Goal: Information Seeking & Learning: Learn about a topic

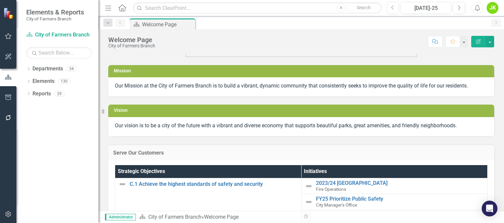
scroll to position [66, 0]
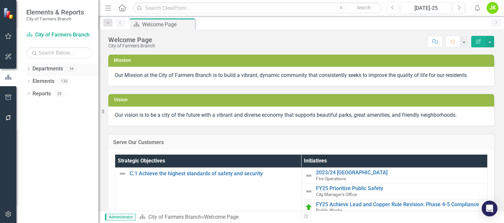
click at [61, 70] on link "Departments" at bounding box center [47, 69] width 31 height 8
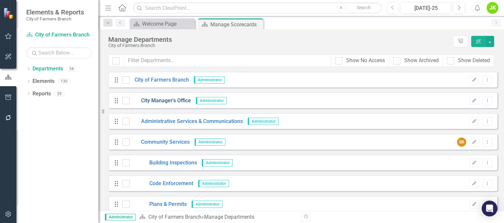
click at [176, 99] on link "City Manager's Office" at bounding box center [160, 101] width 61 height 8
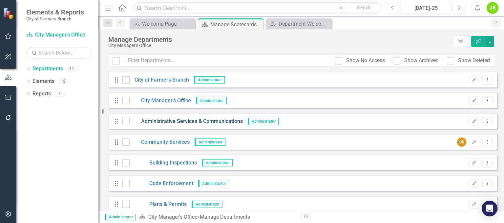
click at [204, 123] on link "Administrative Services & Communications" at bounding box center [186, 121] width 113 height 8
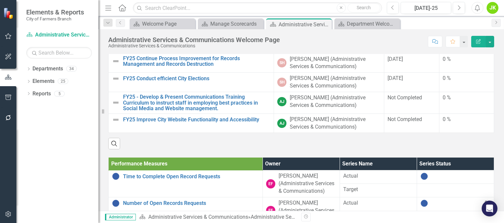
scroll to position [66, 0]
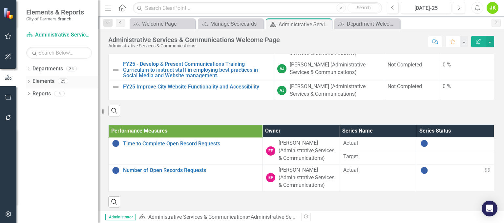
click at [31, 80] on icon "Dropdown" at bounding box center [28, 82] width 5 height 4
click at [56, 107] on link "Performance Measure Performance Measures" at bounding box center [68, 106] width 65 height 8
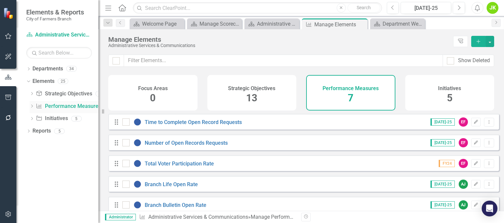
click at [31, 104] on div "Dropdown" at bounding box center [32, 107] width 5 height 6
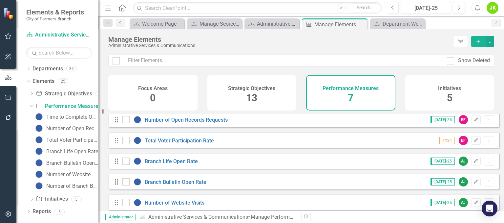
scroll to position [53, 0]
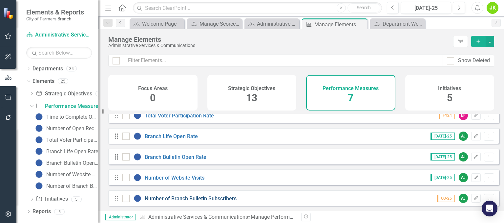
click at [232, 198] on link "Number of Branch Bulletin Subscribers" at bounding box center [191, 198] width 92 height 6
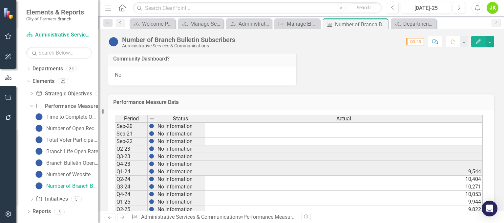
scroll to position [211, 0]
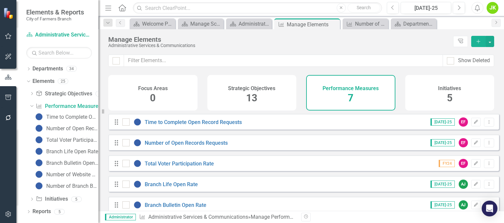
scroll to position [53, 0]
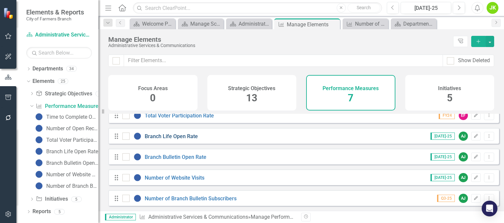
click at [192, 136] on link "Branch Life Open Rate" at bounding box center [171, 136] width 53 height 6
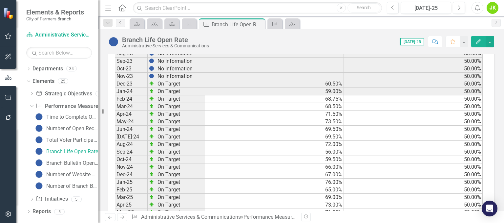
scroll to position [361, 0]
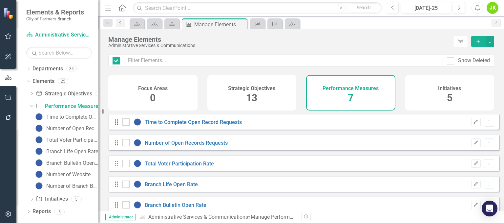
checkbox input "false"
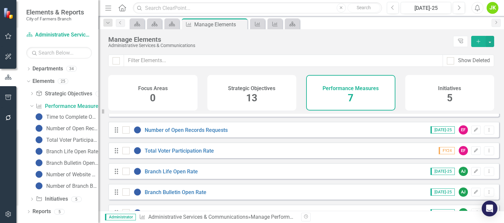
scroll to position [33, 0]
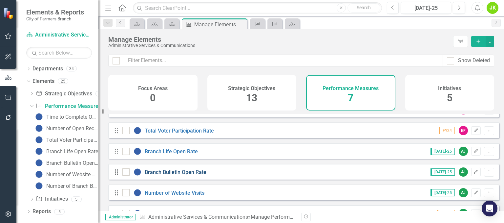
click at [201, 175] on link "Branch Bulletin Open Rate" at bounding box center [176, 172] width 62 height 6
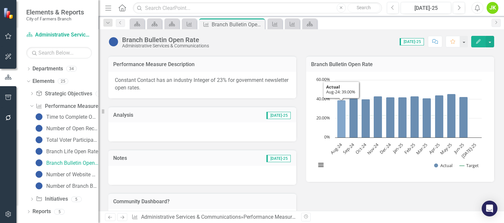
scroll to position [33, 0]
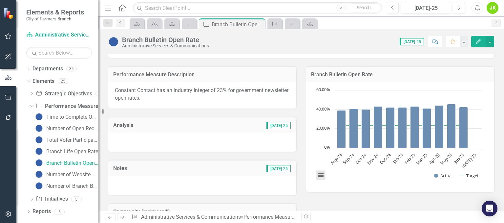
click at [317, 174] on button "View chart menu, Chart" at bounding box center [320, 174] width 9 height 9
click at [318, 174] on button "View chart menu, Chart" at bounding box center [320, 174] width 9 height 9
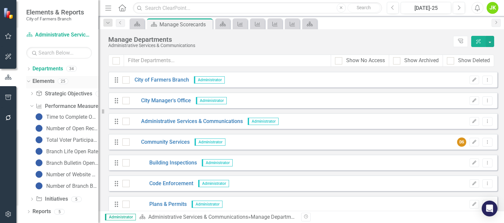
click at [30, 82] on div "Dropdown" at bounding box center [28, 80] width 6 height 5
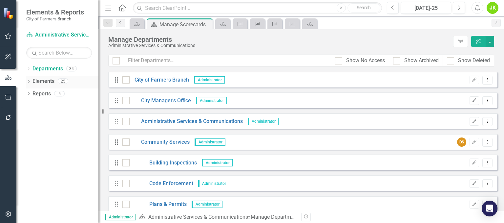
click at [51, 82] on link "Elements" at bounding box center [43, 81] width 22 height 8
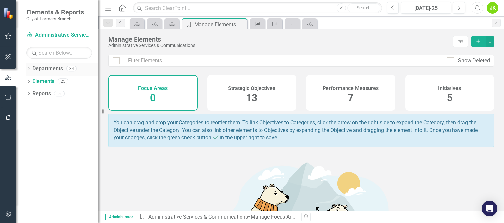
click at [59, 70] on link "Departments" at bounding box center [47, 69] width 31 height 8
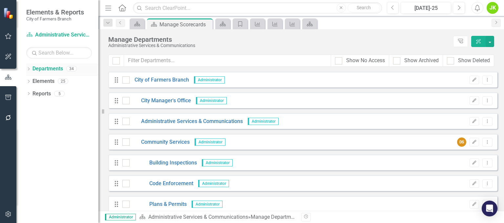
click at [66, 69] on div "34" at bounding box center [71, 69] width 11 height 6
click at [29, 80] on icon "Dropdown" at bounding box center [28, 82] width 5 height 4
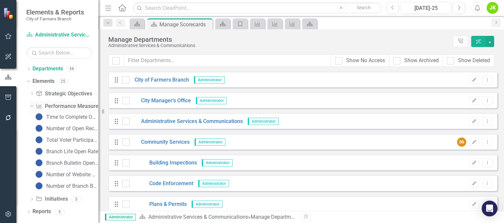
click at [32, 104] on icon "Dropdown" at bounding box center [31, 105] width 4 height 5
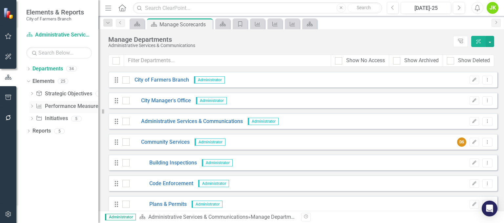
click at [32, 104] on icon at bounding box center [32, 105] width 2 height 3
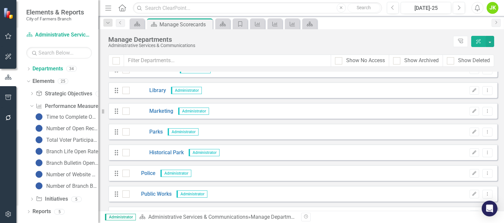
scroll to position [525, 0]
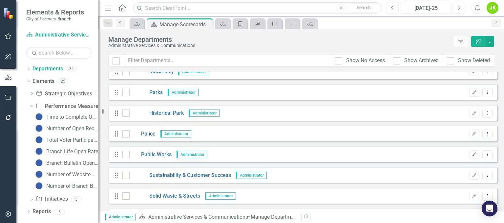
click at [150, 133] on link "Police" at bounding box center [143, 134] width 26 height 8
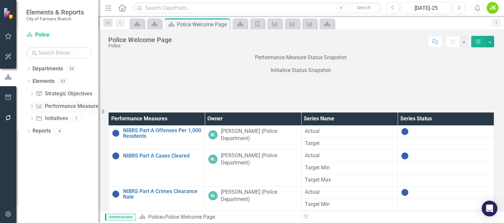
click at [31, 105] on icon "Dropdown" at bounding box center [32, 107] width 5 height 4
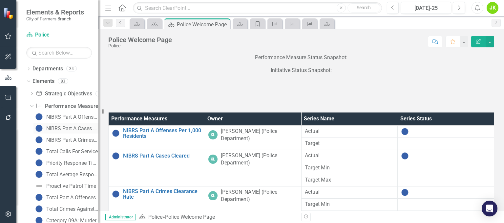
click at [58, 129] on div "NIBRS Part A Cases Cleared" at bounding box center [72, 128] width 52 height 6
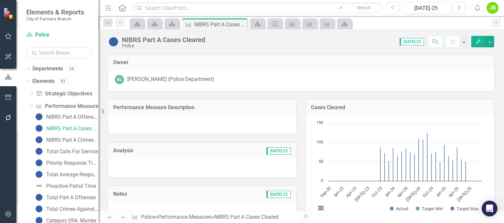
click at [177, 107] on h3 "Performance Measure Description" at bounding box center [202, 107] width 178 height 6
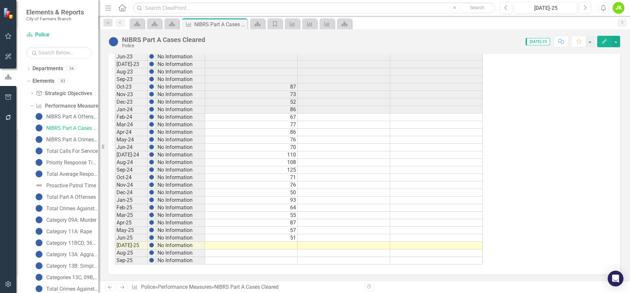
scroll to position [308, 0]
